Goal: Transaction & Acquisition: Purchase product/service

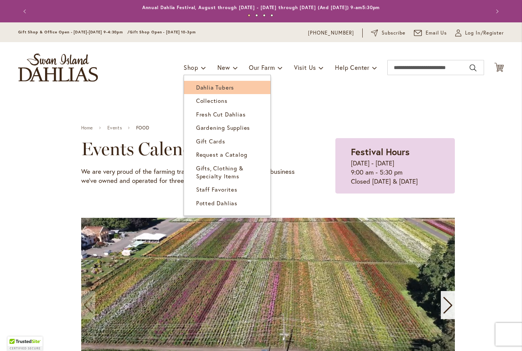
click at [217, 89] on span "Dahlia Tubers" at bounding box center [215, 88] width 38 height 8
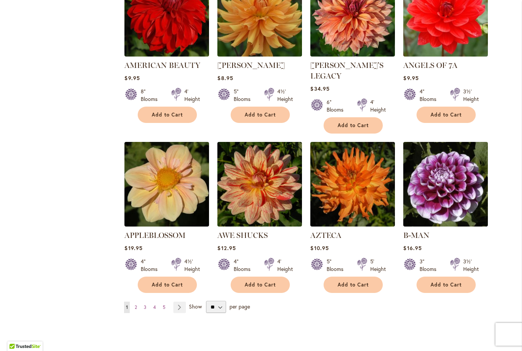
scroll to position [539, 0]
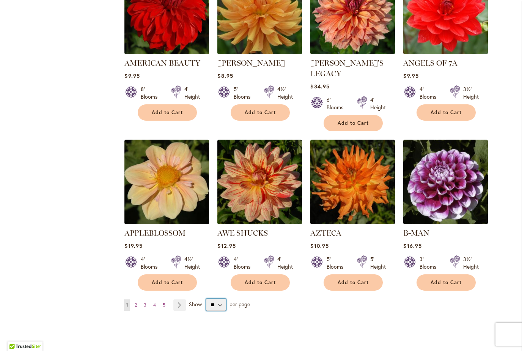
click at [221, 299] on select "** ** ** **" at bounding box center [216, 305] width 20 height 12
select select "**"
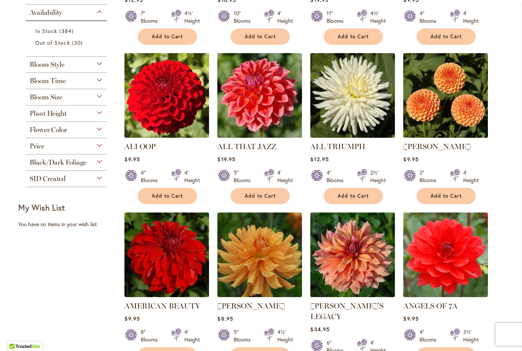
scroll to position [296, 0]
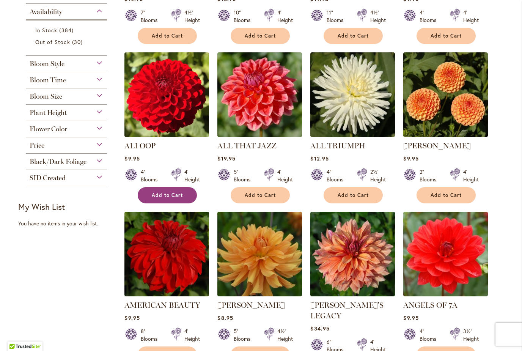
click at [161, 196] on span "Add to Cart" at bounding box center [167, 195] width 31 height 6
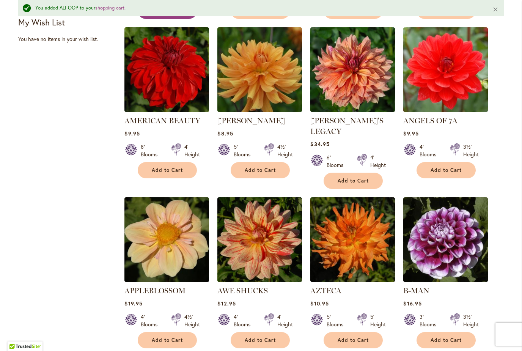
scroll to position [500, 0]
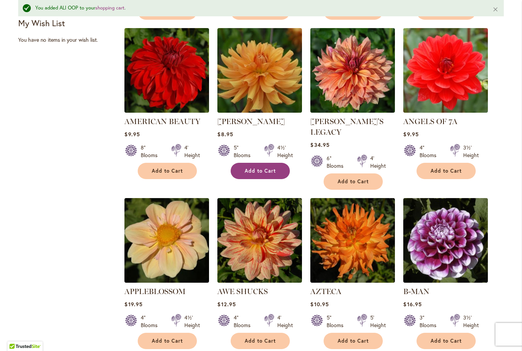
click at [271, 170] on span "Add to Cart" at bounding box center [260, 171] width 31 height 6
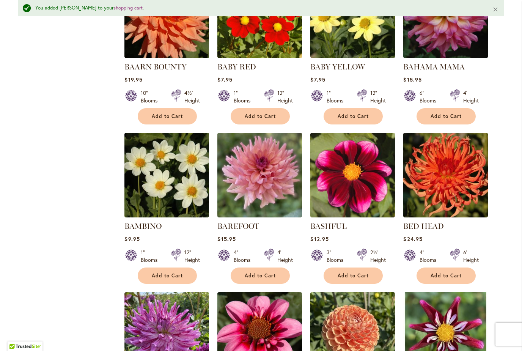
scroll to position [885, 0]
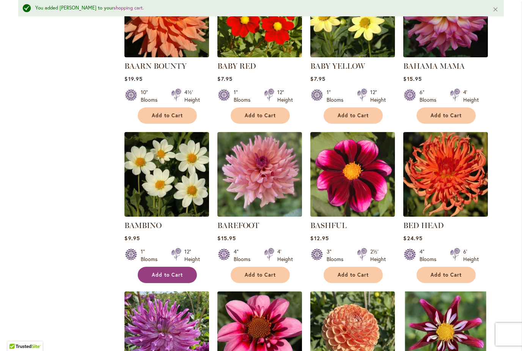
click at [165, 272] on span "Add to Cart" at bounding box center [167, 275] width 31 height 6
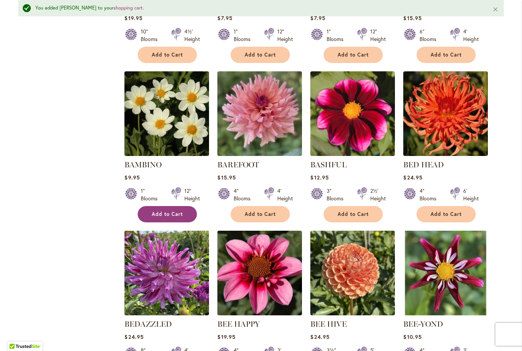
scroll to position [949, 0]
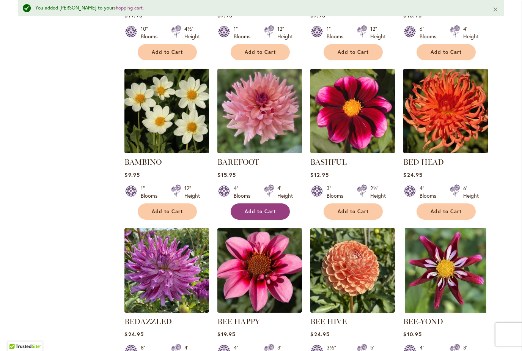
click at [261, 205] on button "Add to Cart" at bounding box center [260, 211] width 59 height 16
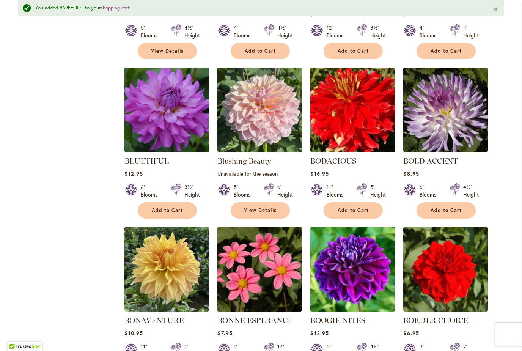
scroll to position [1768, 0]
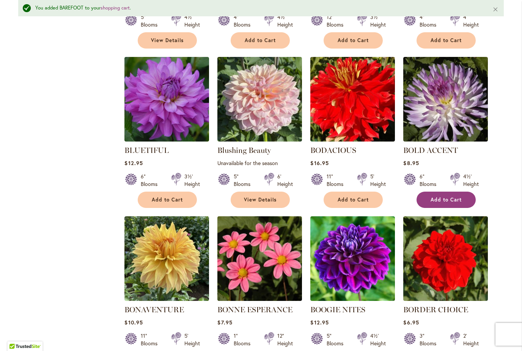
click at [443, 197] on span "Add to Cart" at bounding box center [446, 200] width 31 height 6
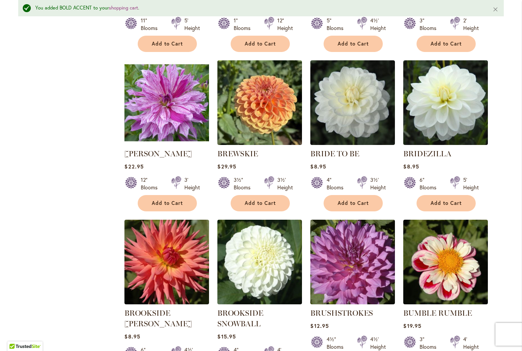
scroll to position [2086, 0]
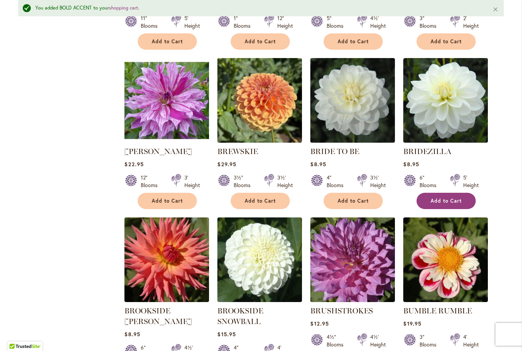
click at [446, 198] on span "Add to Cart" at bounding box center [446, 201] width 31 height 6
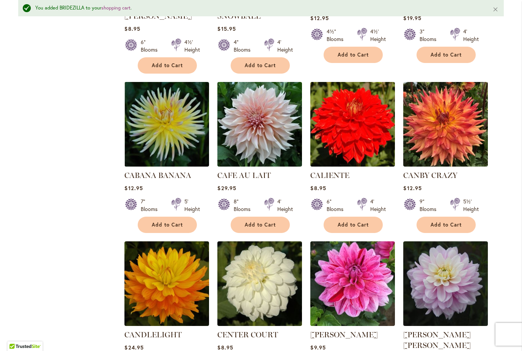
scroll to position [2392, 0]
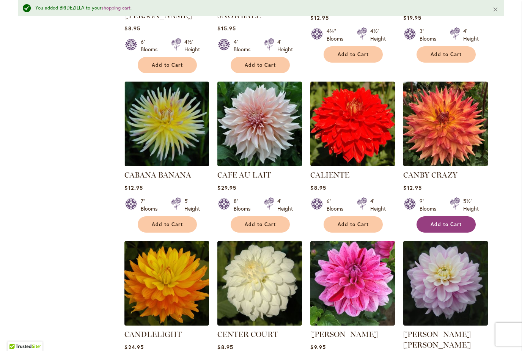
click at [440, 221] on span "Add to Cart" at bounding box center [446, 224] width 31 height 6
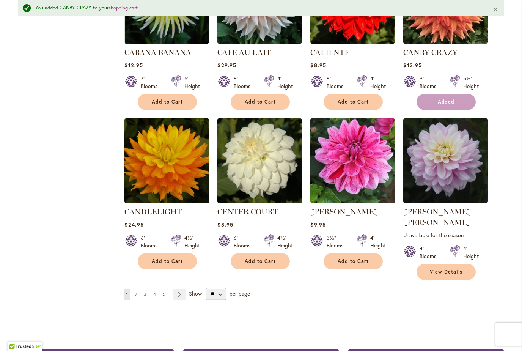
scroll to position [2514, 0]
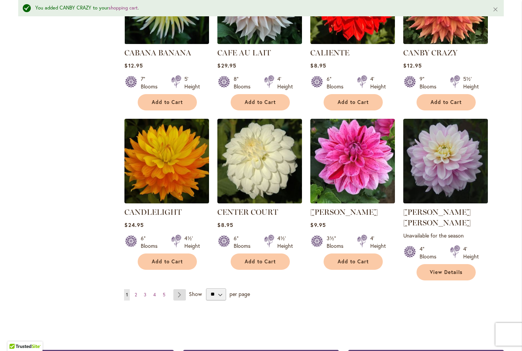
click at [180, 289] on link "Page Next" at bounding box center [179, 294] width 13 height 11
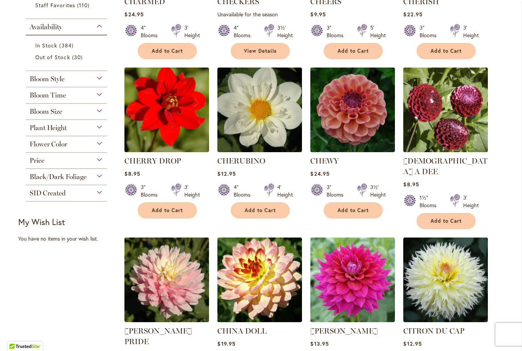
scroll to position [285, 0]
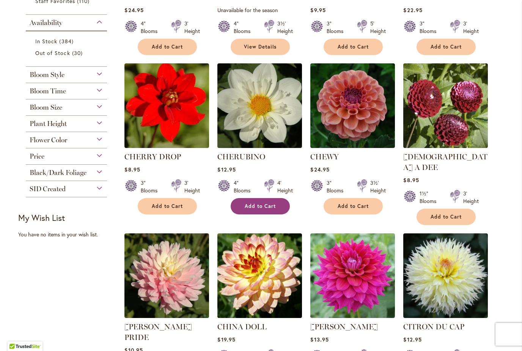
click at [257, 210] on button "Add to Cart" at bounding box center [260, 206] width 59 height 16
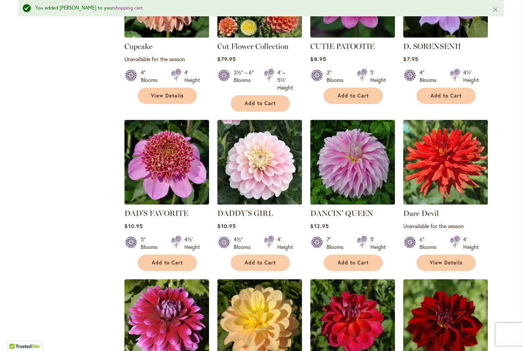
scroll to position [1247, 0]
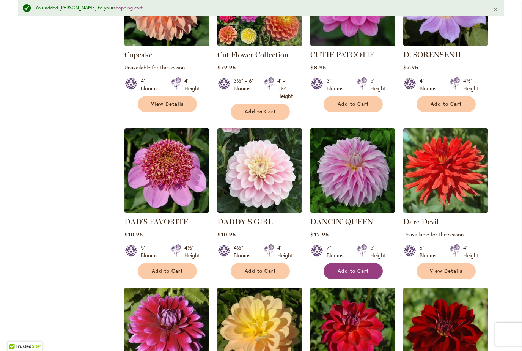
click at [361, 263] on button "Add to Cart" at bounding box center [353, 271] width 59 height 16
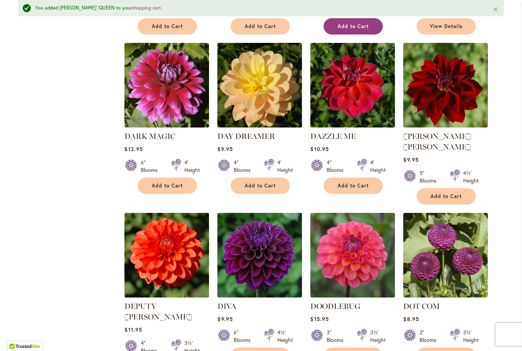
scroll to position [1492, 0]
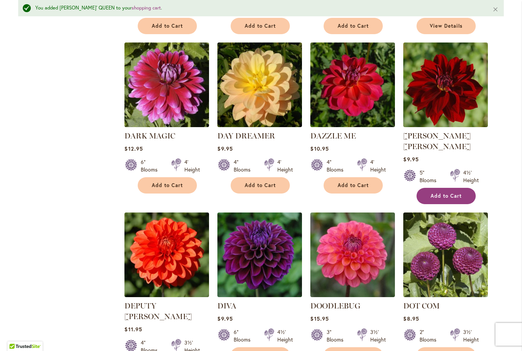
click at [460, 193] on span "Add to Cart" at bounding box center [446, 196] width 31 height 6
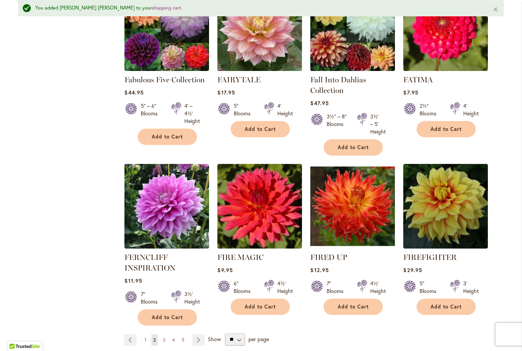
scroll to position [2527, 0]
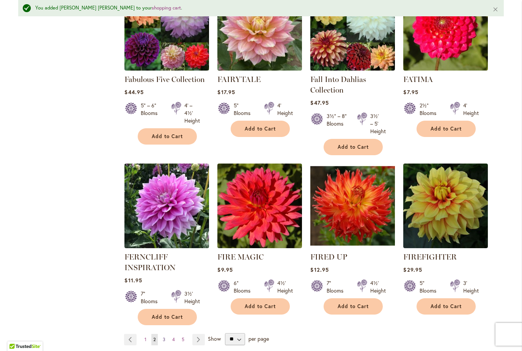
click at [167, 334] on link "Page 3" at bounding box center [164, 339] width 6 height 11
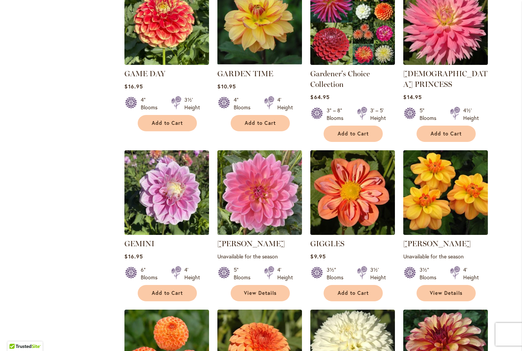
scroll to position [732, 0]
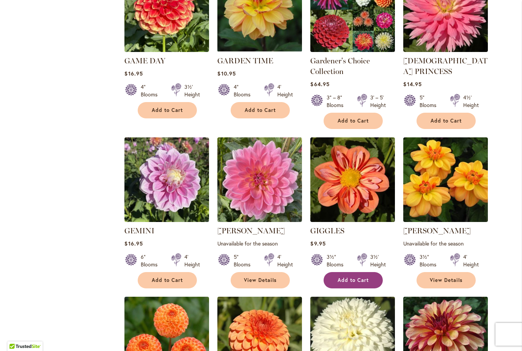
click at [363, 277] on span "Add to Cart" at bounding box center [353, 280] width 31 height 6
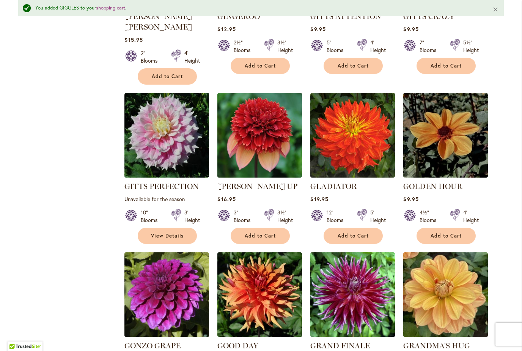
scroll to position [1102, 0]
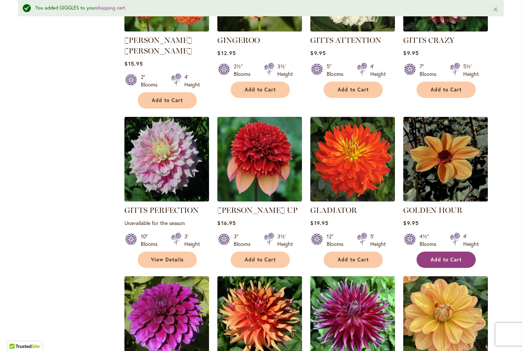
click at [443, 257] on span "Add to Cart" at bounding box center [446, 260] width 31 height 6
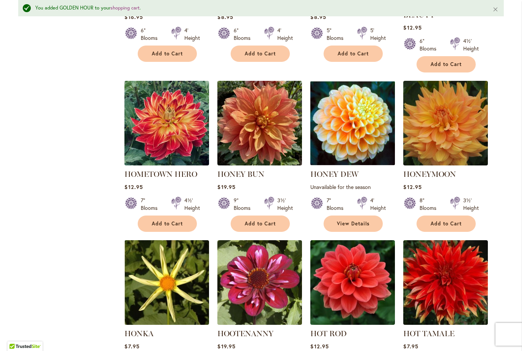
scroll to position [2156, 0]
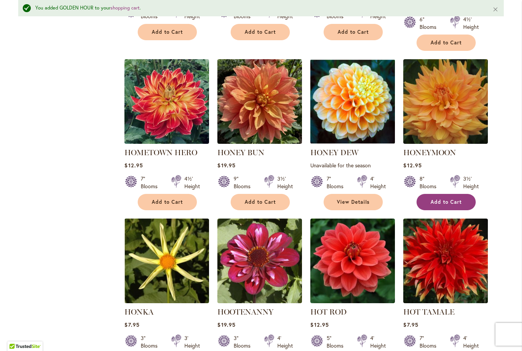
click at [443, 199] on span "Add to Cart" at bounding box center [446, 202] width 31 height 6
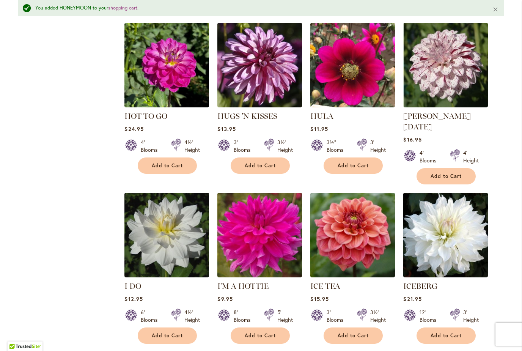
scroll to position [2512, 0]
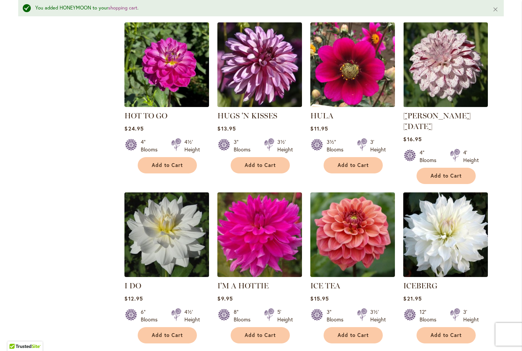
click at [176, 351] on link "Page 4" at bounding box center [173, 357] width 6 height 11
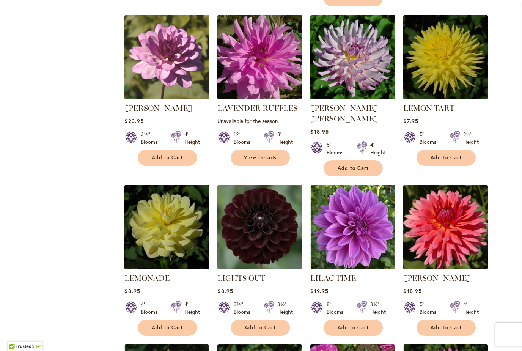
scroll to position [1490, 0]
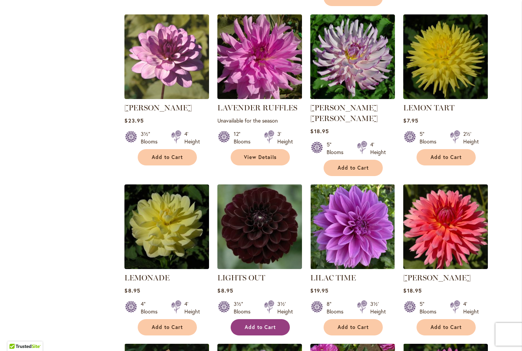
click at [265, 319] on button "Add to Cart" at bounding box center [260, 327] width 59 height 16
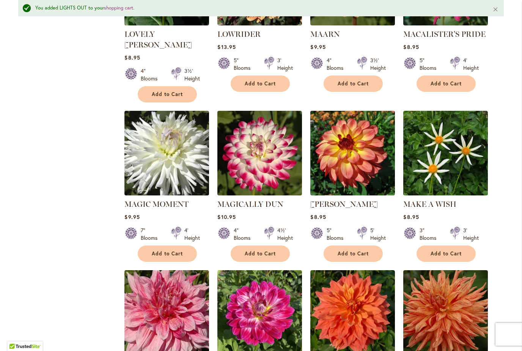
scroll to position [2250, 0]
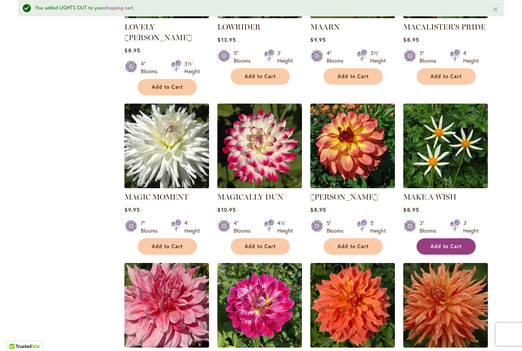
click at [444, 243] on span "Add to Cart" at bounding box center [446, 246] width 31 height 6
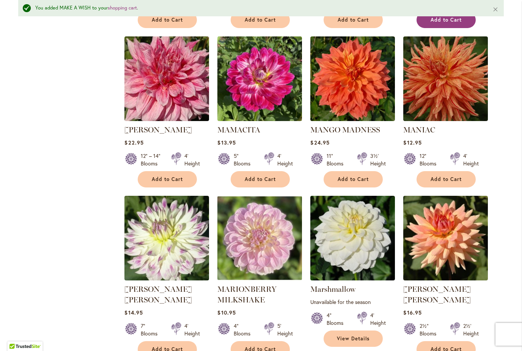
scroll to position [2478, 0]
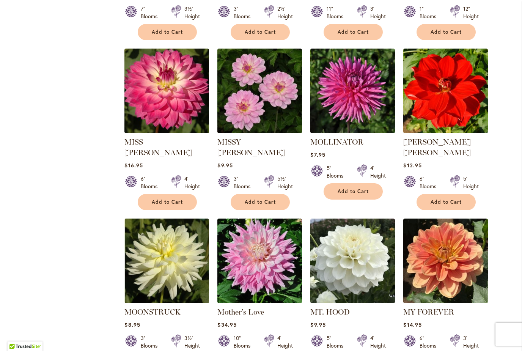
scroll to position [618, 0]
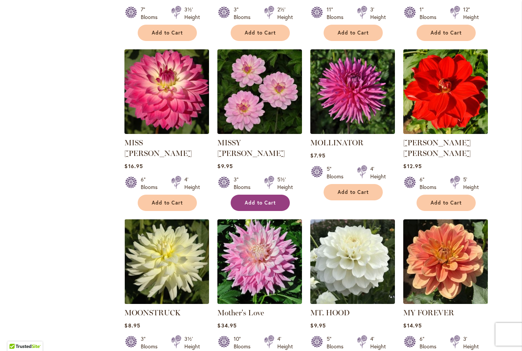
click at [259, 200] on span "Add to Cart" at bounding box center [260, 203] width 31 height 6
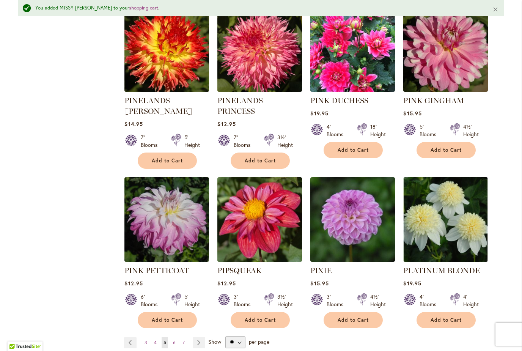
scroll to position [2498, 0]
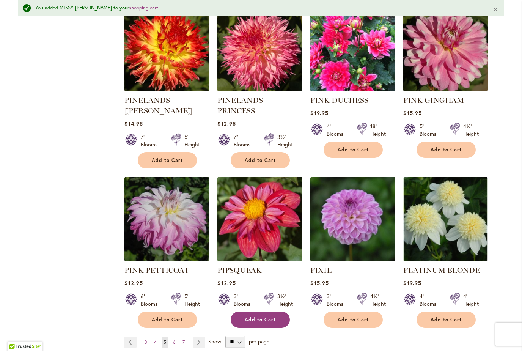
click at [262, 312] on button "Add to Cart" at bounding box center [260, 320] width 59 height 16
click at [175, 339] on span "6" at bounding box center [174, 342] width 3 height 6
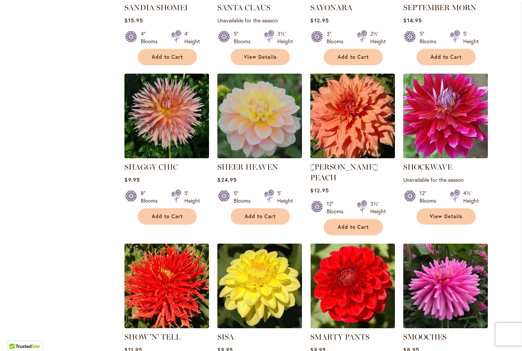
scroll to position [924, 0]
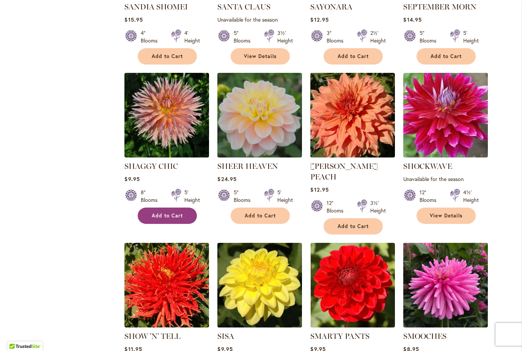
click at [175, 211] on button "Add to Cart" at bounding box center [167, 216] width 59 height 16
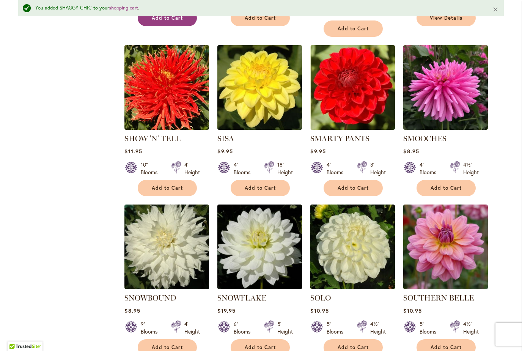
scroll to position [1142, 0]
click at [456, 185] on span "Add to Cart" at bounding box center [446, 188] width 31 height 6
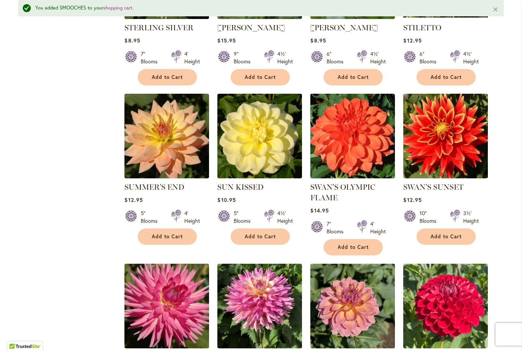
scroll to position [1737, 0]
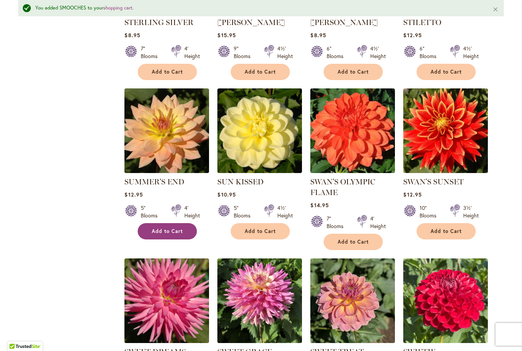
click at [175, 228] on span "Add to Cart" at bounding box center [167, 231] width 31 height 6
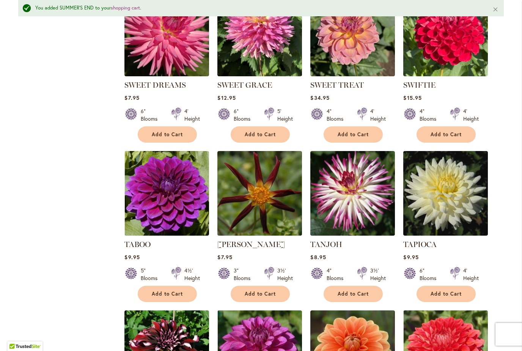
scroll to position [2009, 0]
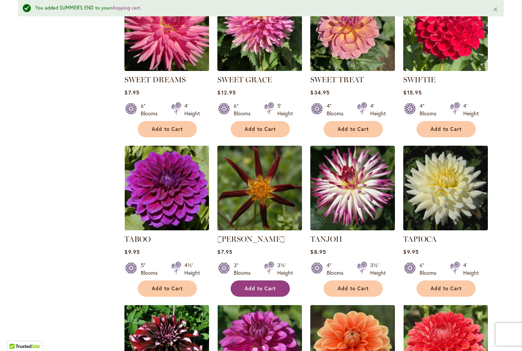
click at [266, 282] on button "Add to Cart" at bounding box center [260, 289] width 59 height 16
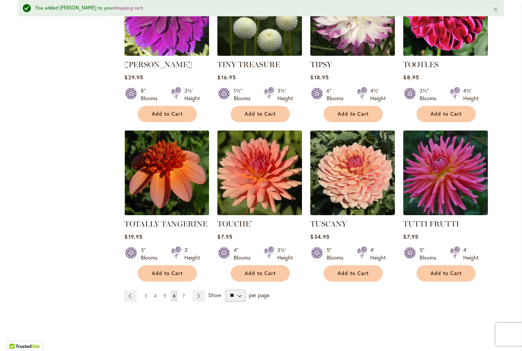
scroll to position [2509, 0]
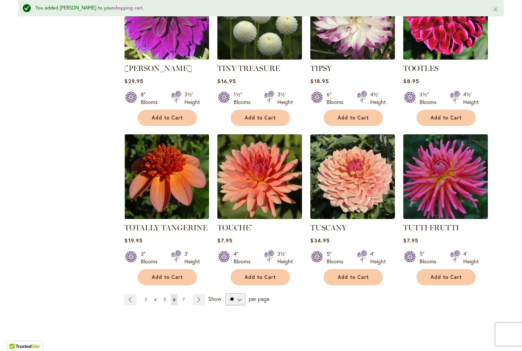
click at [185, 294] on link "Page 7" at bounding box center [184, 299] width 6 height 11
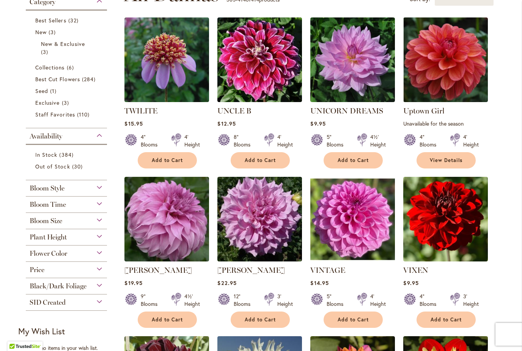
scroll to position [177, 0]
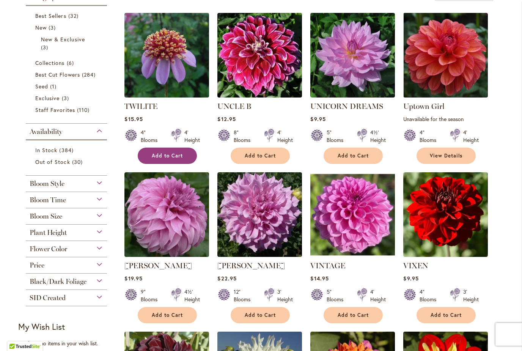
click at [172, 159] on span "Add to Cart" at bounding box center [167, 156] width 31 height 6
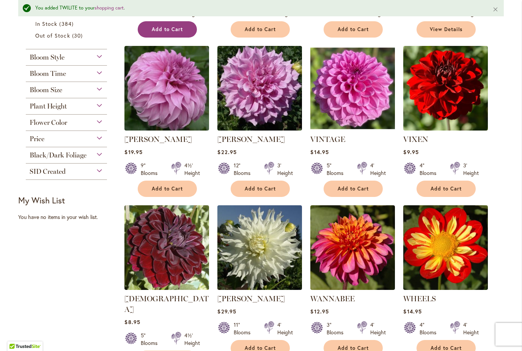
scroll to position [323, 0]
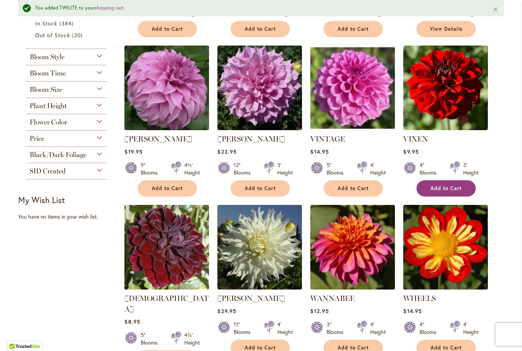
click at [452, 193] on button "Add to Cart" at bounding box center [446, 188] width 59 height 16
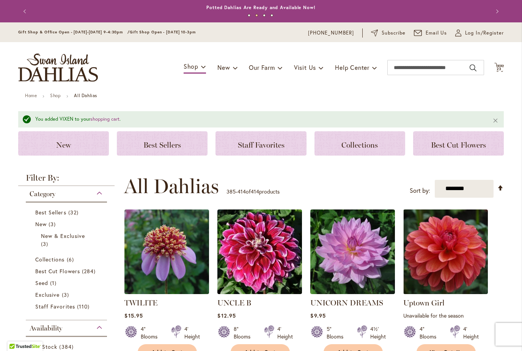
scroll to position [0, 0]
click at [503, 68] on icon "Cart .cls-1 { fill: #231f20; }" at bounding box center [499, 67] width 9 height 9
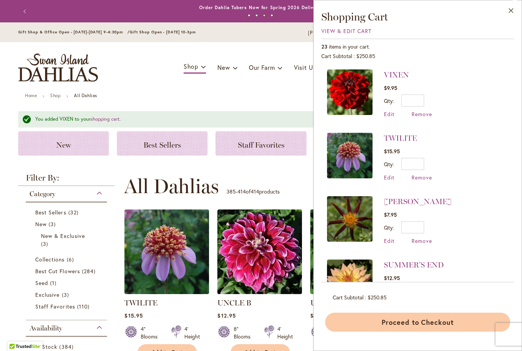
click at [448, 332] on button "Proceed to Checkout" at bounding box center [417, 322] width 185 height 19
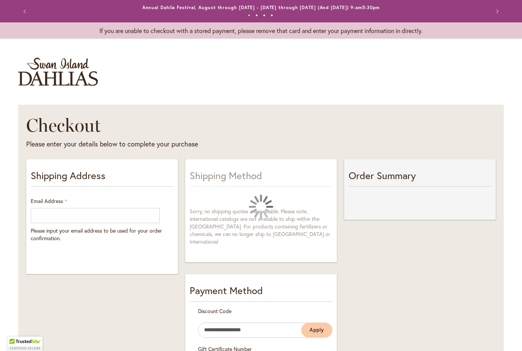
select select "**"
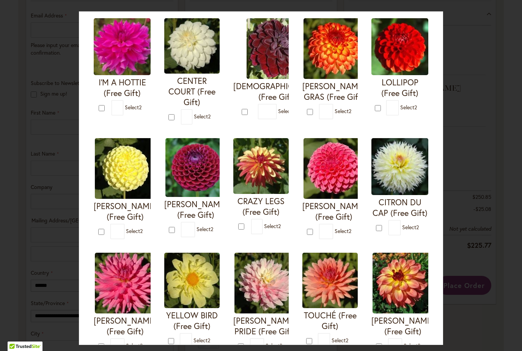
scroll to position [61, 0]
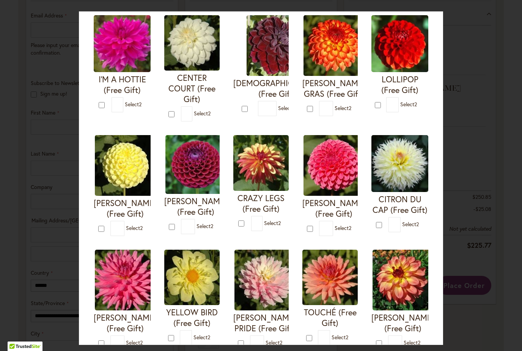
type input "*"
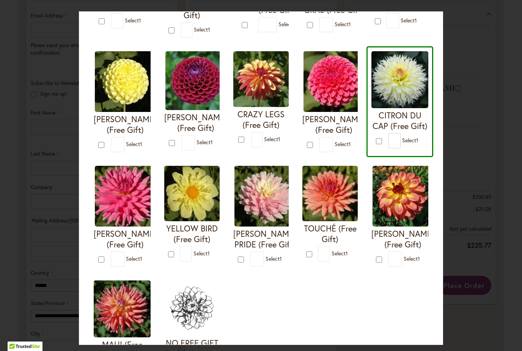
scroll to position [145, 0]
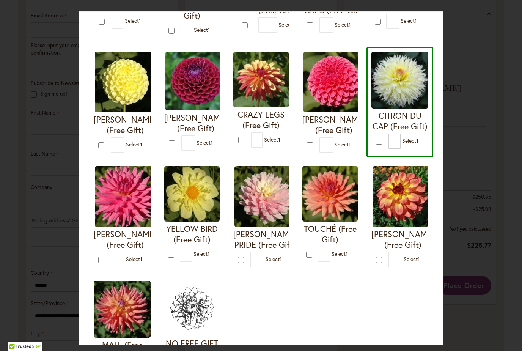
type input "*"
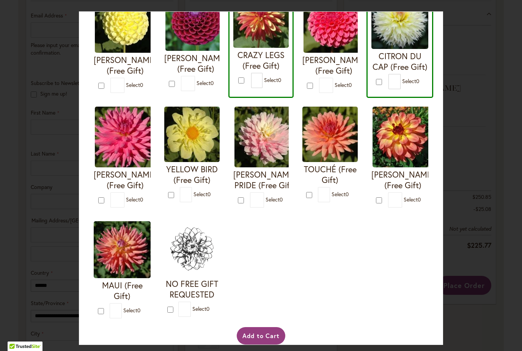
scroll to position [204, 0]
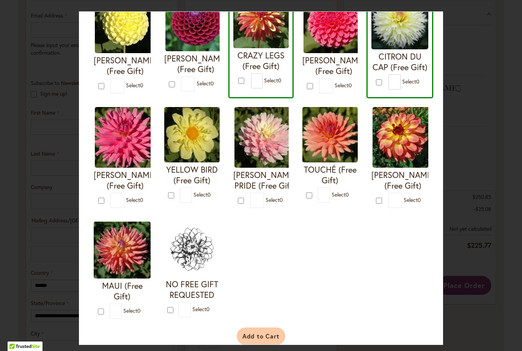
click at [268, 339] on button "Add to Cart" at bounding box center [261, 336] width 49 height 17
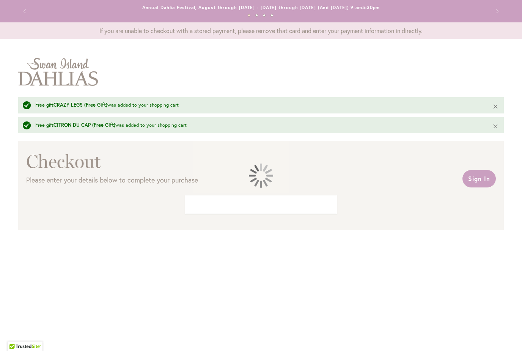
select select "**"
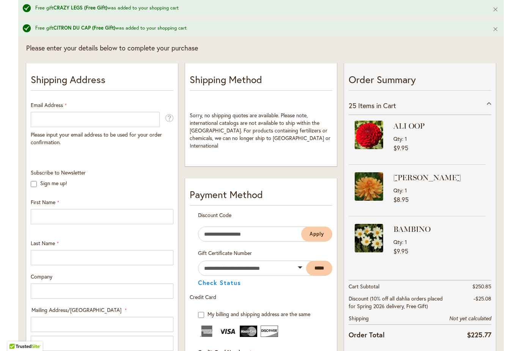
scroll to position [131, 0]
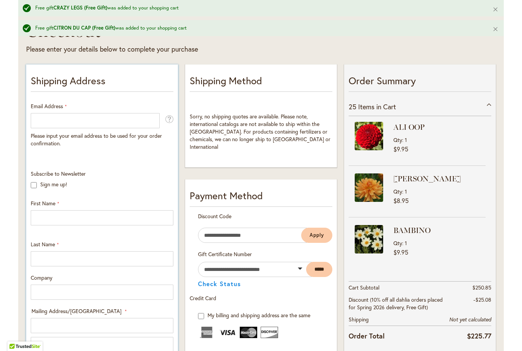
click at [76, 132] on span "Please input your email address to be used for your order confirmation." at bounding box center [96, 139] width 131 height 15
click at [44, 122] on input "Email Address" at bounding box center [95, 120] width 129 height 15
type input "**********"
click at [135, 175] on div "Subscribe to Newsletter Sign me up!" at bounding box center [102, 181] width 148 height 22
click at [77, 220] on input "First Name" at bounding box center [102, 217] width 143 height 15
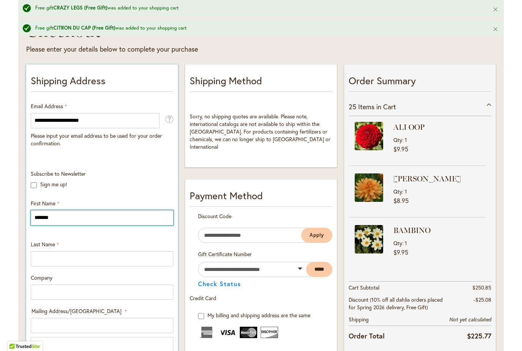
type input "*******"
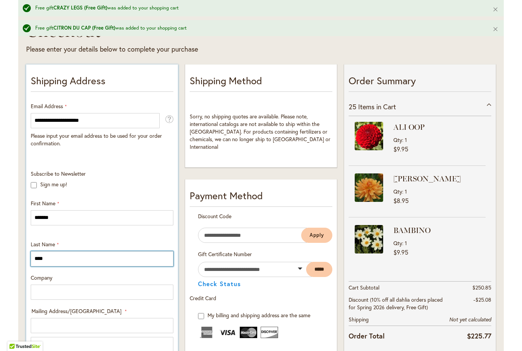
type input "****"
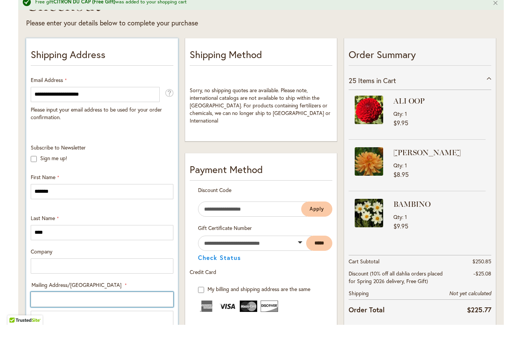
type input "**********"
select select "**"
type input "**********"
type input "*****"
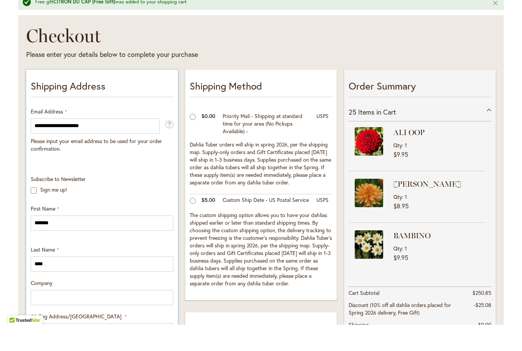
scroll to position [90, 0]
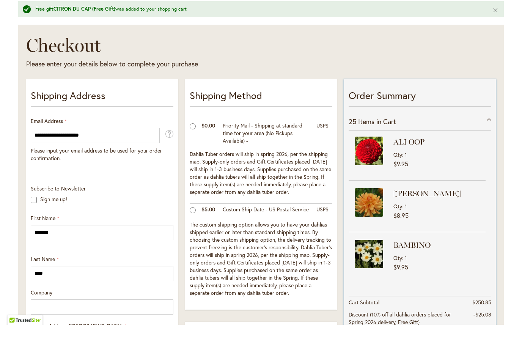
type input "**********"
click at [405, 266] on strong "BAMBINO" at bounding box center [439, 271] width 90 height 11
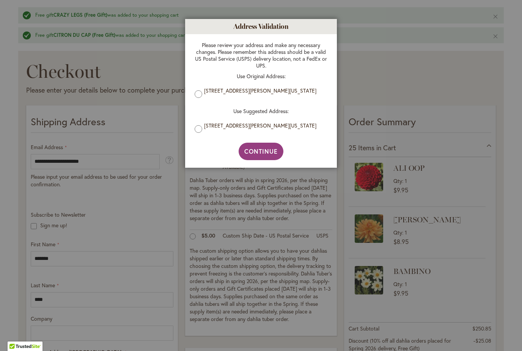
click at [221, 127] on label "960 JUNIPERO DR, COSTA MESA, California, 92626-5839, United States" at bounding box center [264, 125] width 120 height 7
click at [263, 153] on span "Continue" at bounding box center [261, 151] width 34 height 8
type input "**********"
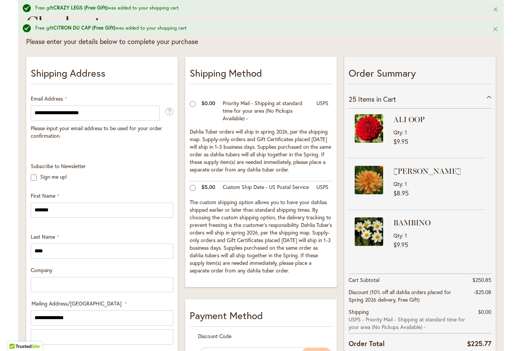
scroll to position [137, 0]
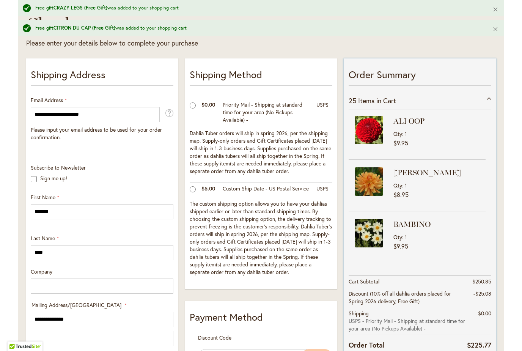
click at [485, 100] on div "25 Items in Cart" at bounding box center [420, 100] width 143 height 19
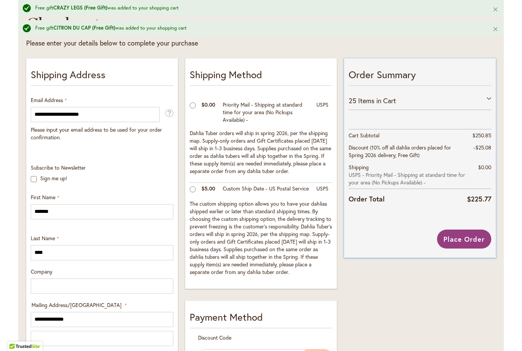
click at [486, 102] on div "25 Items in Cart" at bounding box center [420, 100] width 143 height 19
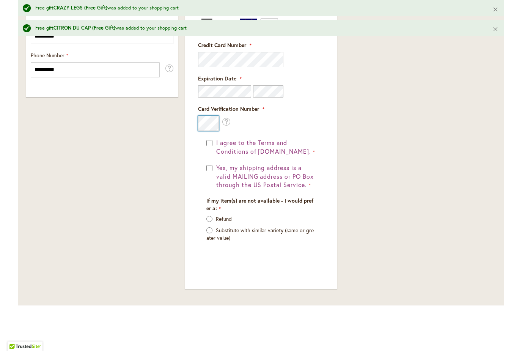
scroll to position [577, 0]
click at [208, 167] on div "Yes, my shipping address is a valid MAILING address or PO Box through the US Po…" at bounding box center [260, 177] width 109 height 26
click at [213, 139] on div "I agree to the Terms and Conditions of dahlias.com." at bounding box center [260, 147] width 109 height 17
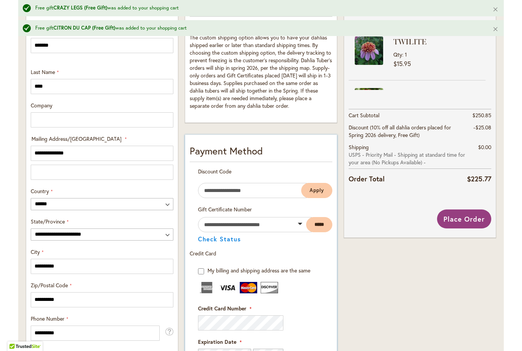
scroll to position [303, 0]
click at [472, 218] on span "Place Order" at bounding box center [464, 219] width 41 height 9
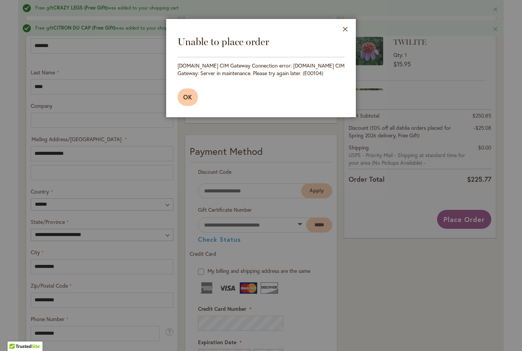
click at [186, 98] on span "OK" at bounding box center [187, 97] width 9 height 8
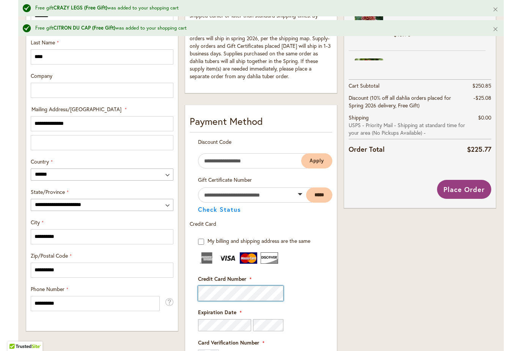
scroll to position [333, 0]
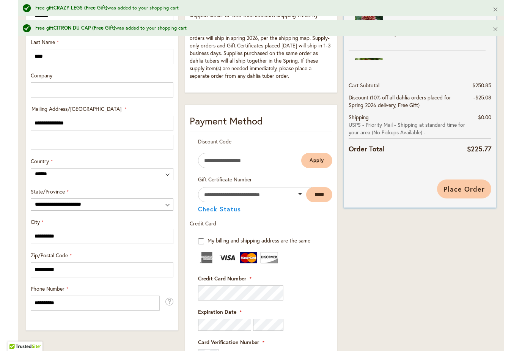
click at [462, 189] on span "Place Order" at bounding box center [464, 188] width 41 height 9
